Goal: Task Accomplishment & Management: Manage account settings

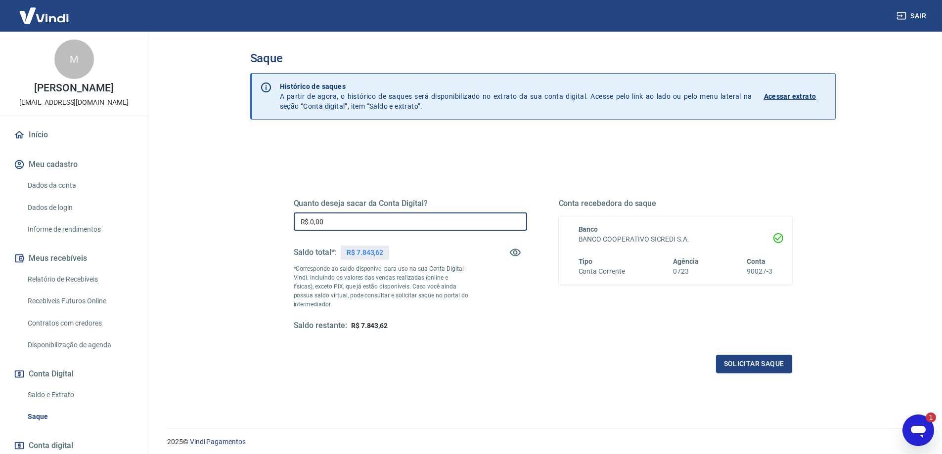
click at [340, 220] on input "R$ 0,00" at bounding box center [410, 222] width 233 height 18
type input "R$ 7.843,62"
click at [731, 367] on button "Solicitar saque" at bounding box center [754, 364] width 76 height 18
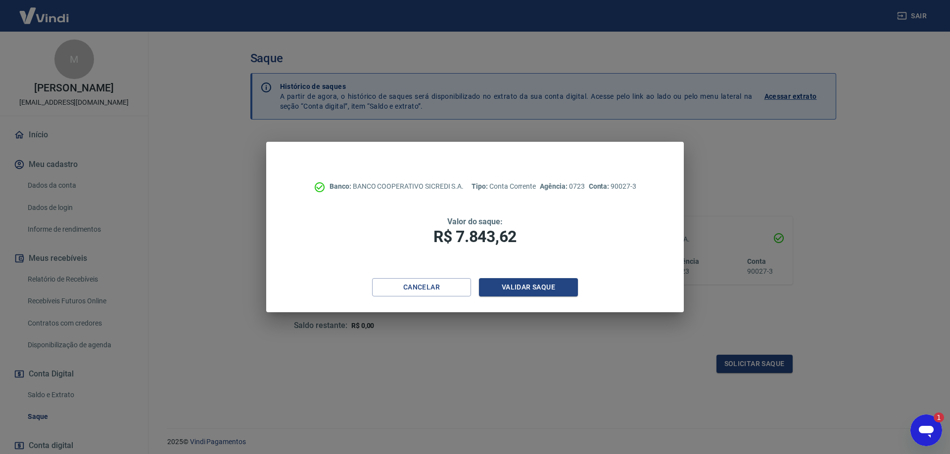
click at [502, 278] on div "Banco: BANCO COOPERATIVO SICREDI S.A. Tipo: Conta Corrente Agência: 0723 Conta:…" at bounding box center [474, 210] width 417 height 136
click at [510, 287] on button "Validar saque" at bounding box center [528, 287] width 99 height 18
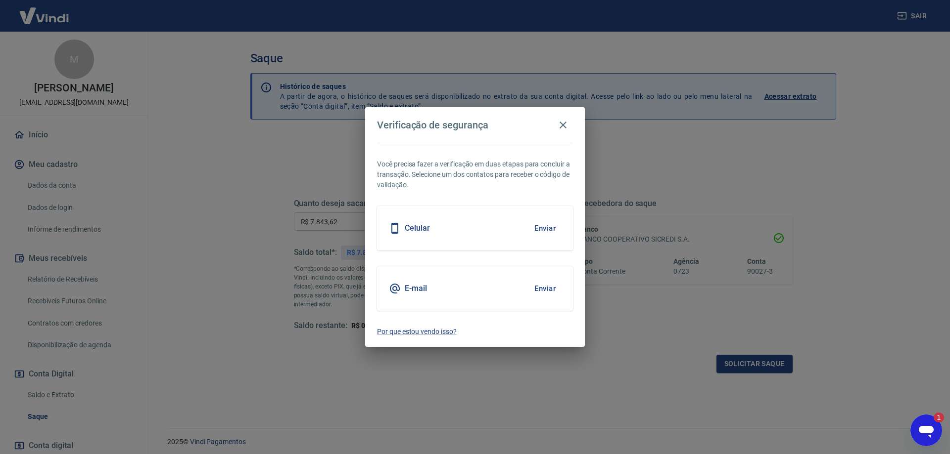
click at [544, 227] on button "Enviar" at bounding box center [545, 228] width 32 height 21
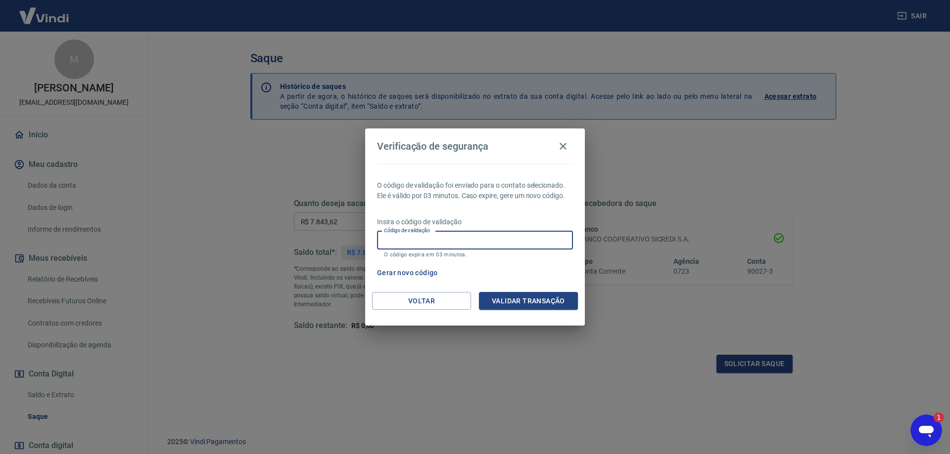
click at [478, 247] on input "Código de validação" at bounding box center [475, 240] width 196 height 18
type input "179290"
click at [507, 291] on div "O código de validação foi enviado para o contato selecionado. Ele é válido por …" at bounding box center [475, 228] width 220 height 128
click at [510, 302] on button "Validar transação" at bounding box center [528, 301] width 99 height 18
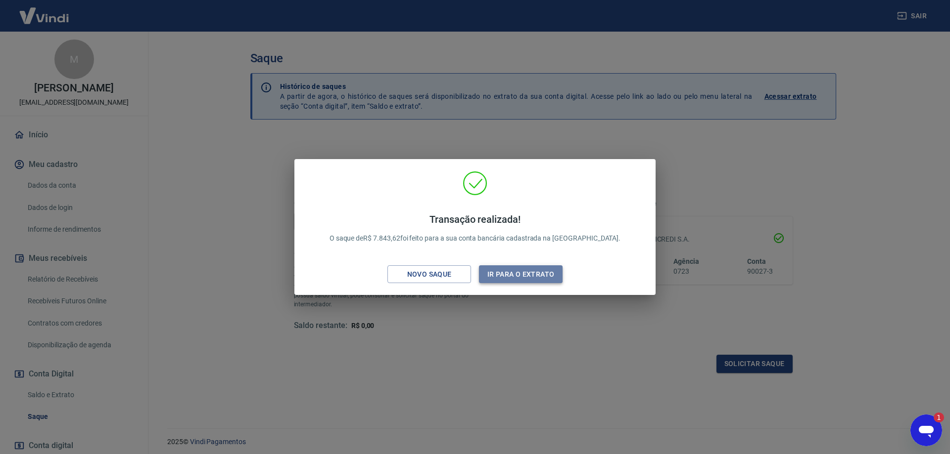
click at [502, 276] on button "Ir para o extrato" at bounding box center [521, 275] width 84 height 18
